Goal: Transaction & Acquisition: Subscribe to service/newsletter

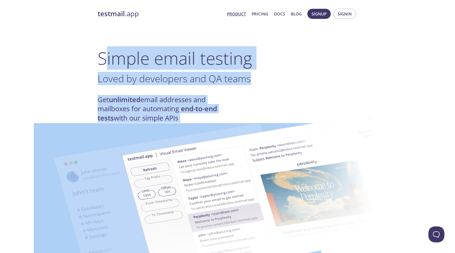
drag, startPoint x: 104, startPoint y: 54, endPoint x: 203, endPoint y: 117, distance: 117.6
click at [212, 83] on span "Loved by developers and QA teams" at bounding box center [174, 78] width 153 height 13
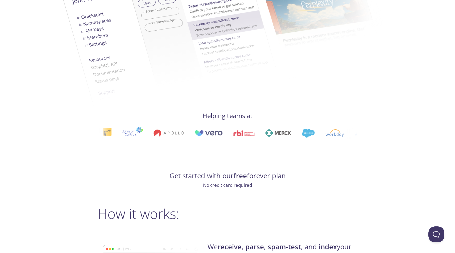
scroll to position [193, 0]
drag, startPoint x: 127, startPoint y: 135, endPoint x: 241, endPoint y: 144, distance: 115.0
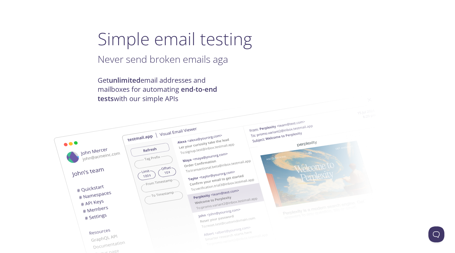
scroll to position [0, 0]
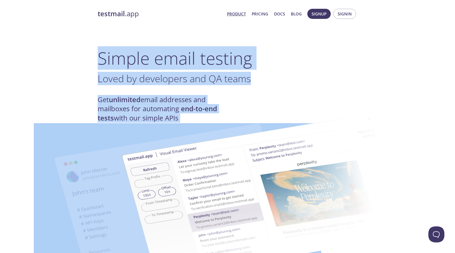
drag, startPoint x: 101, startPoint y: 57, endPoint x: 195, endPoint y: 116, distance: 111.5
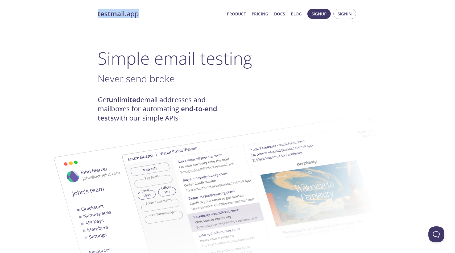
drag, startPoint x: 96, startPoint y: 14, endPoint x: 140, endPoint y: 16, distance: 44.2
copy link "testmail .app"
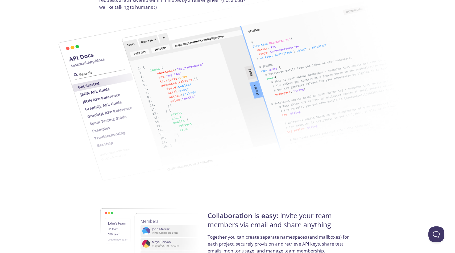
scroll to position [791, 0]
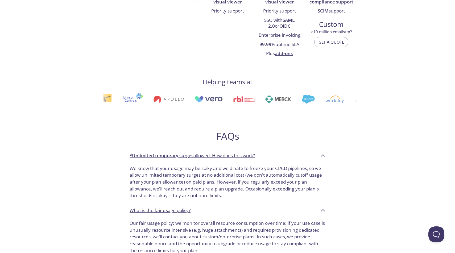
scroll to position [2, 0]
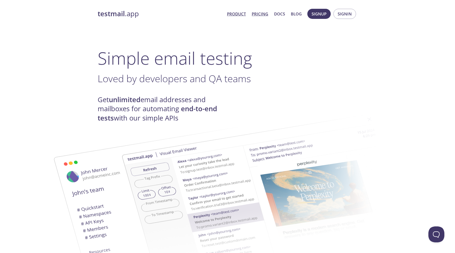
click at [256, 14] on link "Pricing" at bounding box center [260, 13] width 16 height 7
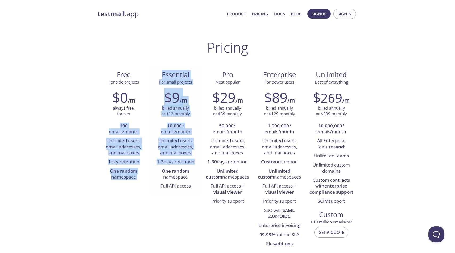
drag, startPoint x: 103, startPoint y: 126, endPoint x: 154, endPoint y: 175, distance: 70.7
click at [154, 175] on div "Free For side projects $0 /m always free, forever 100 emails/month Unlimited us…" at bounding box center [228, 159] width 260 height 186
click at [125, 174] on li "One random namespace" at bounding box center [124, 174] width 44 height 15
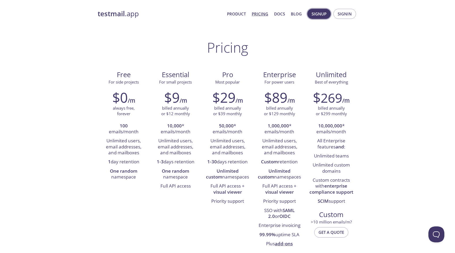
click at [318, 14] on span "Signup" at bounding box center [318, 13] width 15 height 7
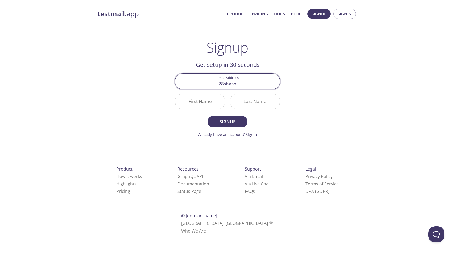
type input "28shashwat@gmail.com"
click at [202, 104] on input "First Name" at bounding box center [200, 101] width 50 height 15
drag, startPoint x: 255, startPoint y: 83, endPoint x: 191, endPoint y: 83, distance: 64.4
click at [191, 83] on input "28shashwat@gmail.com" at bounding box center [227, 81] width 105 height 15
type input "shashwat.panigrahi@stonybrook.edu"
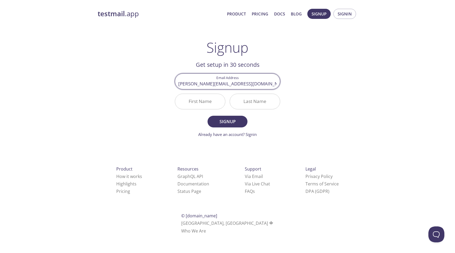
click at [206, 99] on input "First Name" at bounding box center [200, 101] width 50 height 15
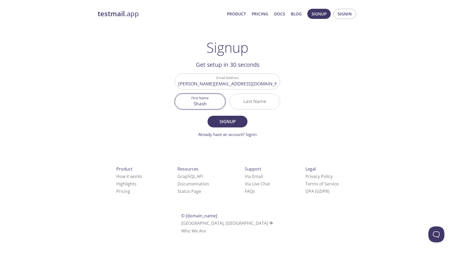
type input "Shash"
click at [255, 106] on input "Last Name" at bounding box center [255, 101] width 50 height 15
type input "p"
type input "Pani"
click at [233, 122] on span "Signup" at bounding box center [227, 121] width 28 height 7
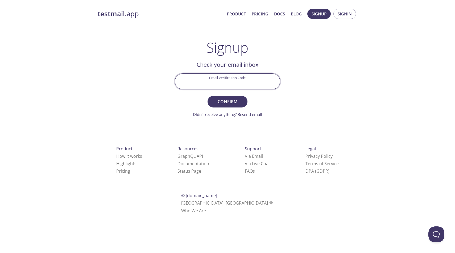
click at [218, 81] on input "Email Verification Code" at bounding box center [227, 81] width 105 height 15
paste input "59PVBPV"
type input "59PVBPV"
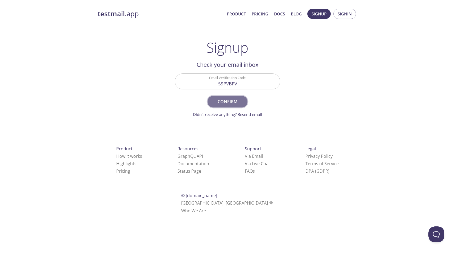
click at [228, 105] on button "Confirm" at bounding box center [227, 102] width 40 height 12
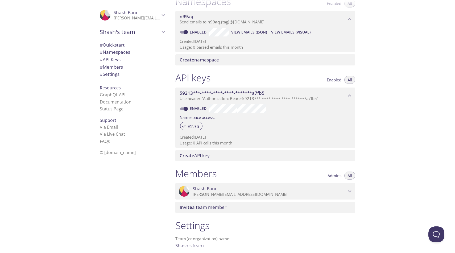
scroll to position [125, 0]
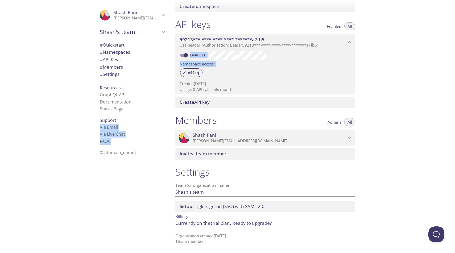
drag, startPoint x: 169, startPoint y: 117, endPoint x: 233, endPoint y: 159, distance: 76.6
click at [233, 159] on div ".cls-1 { fill: #6d5ca8; } .cls-2 { fill: #3fc191; } .cls-3 { fill: #3b4752; } .…" at bounding box center [227, 126] width 455 height 253
click at [237, 166] on h1 "Settings" at bounding box center [265, 172] width 180 height 12
click at [235, 157] on span "Invite a team member" at bounding box center [266, 154] width 173 height 6
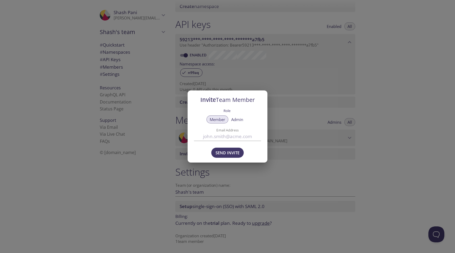
click at [319, 114] on div "Invite Team Member Role Member Admin Email Address Send Invite" at bounding box center [227, 126] width 455 height 253
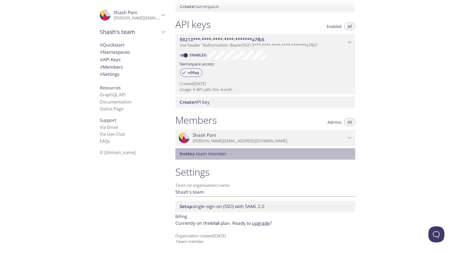
click at [229, 151] on span "Invite a team member" at bounding box center [266, 154] width 173 height 6
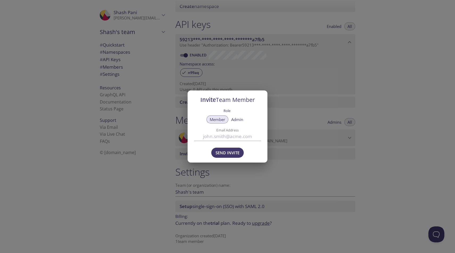
click at [269, 171] on div "Invite Team Member Role Member Admin Email Address Send Invite" at bounding box center [227, 126] width 455 height 253
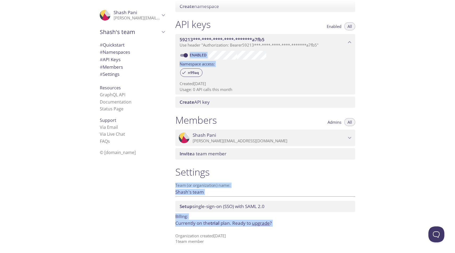
drag, startPoint x: 175, startPoint y: 16, endPoint x: 333, endPoint y: 234, distance: 269.4
click at [333, 128] on div "Quickstart Send a test email to n99aq.test@inbox.testmail.app and then click he…" at bounding box center [267, 1] width 193 height 253
click at [386, 162] on div "Quickstart Send a test email to n99aq.test@inbox.testmail.app and then click he…" at bounding box center [313, 126] width 284 height 253
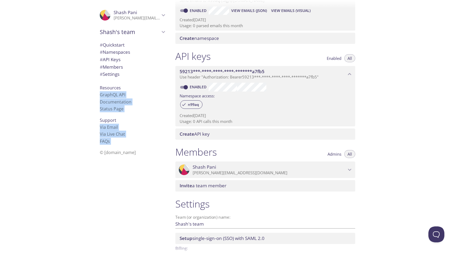
scroll to position [98, 0]
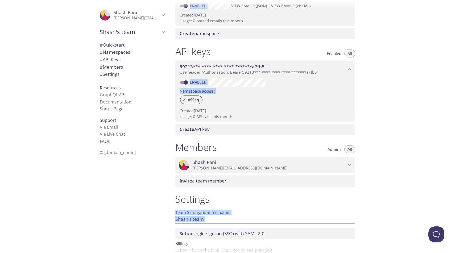
drag, startPoint x: 174, startPoint y: 13, endPoint x: 348, endPoint y: 207, distance: 261.6
click at [349, 155] on div "Quickstart Send a test email to n99aq.test@inbox.testmail.app and then click he…" at bounding box center [267, 28] width 193 height 253
click at [401, 148] on div "Quickstart Send a test email to n99aq.test@inbox.testmail.app and then click he…" at bounding box center [313, 126] width 284 height 253
